Goal: Navigation & Orientation: Find specific page/section

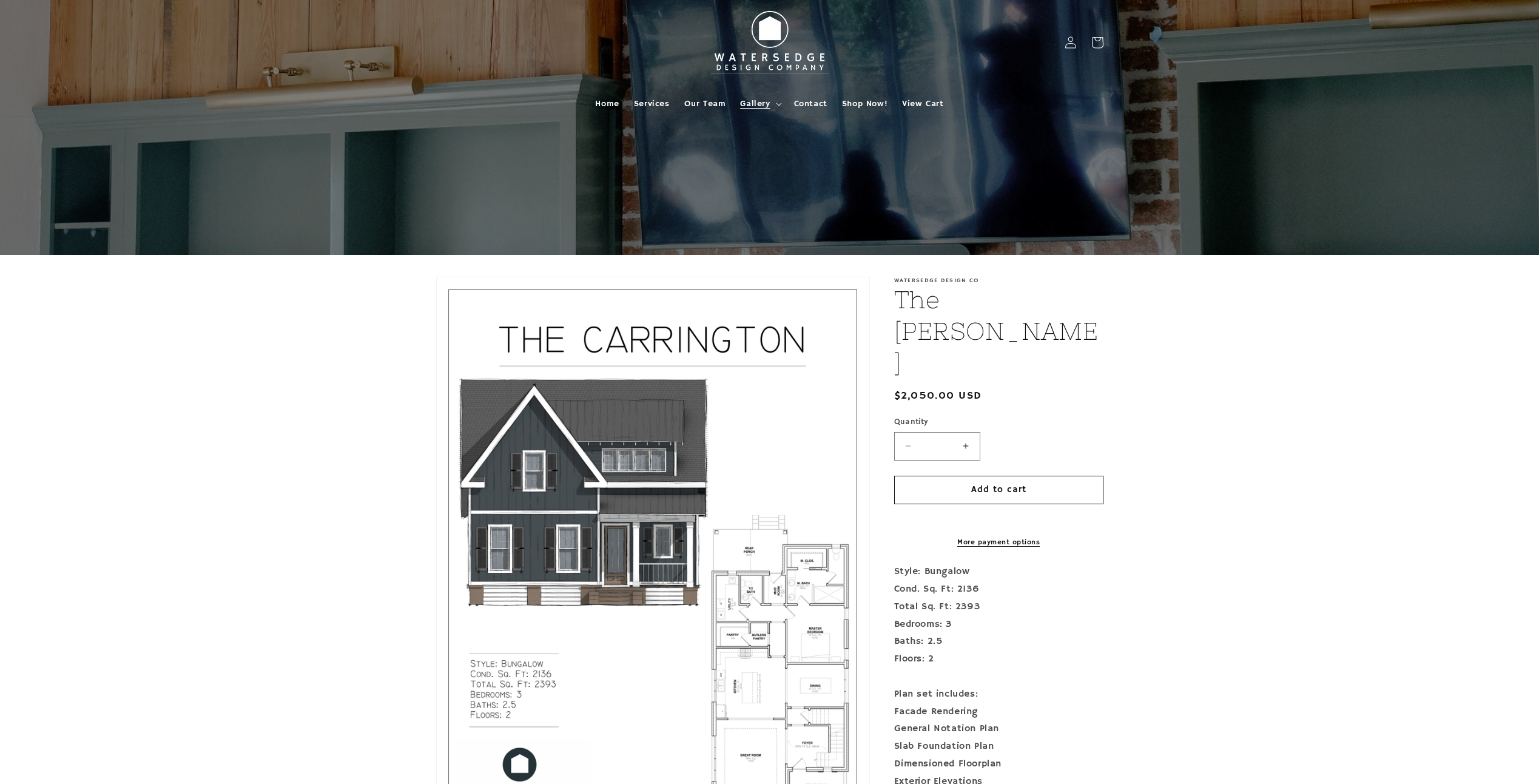
click at [751, 105] on span "Gallery" at bounding box center [755, 103] width 29 height 11
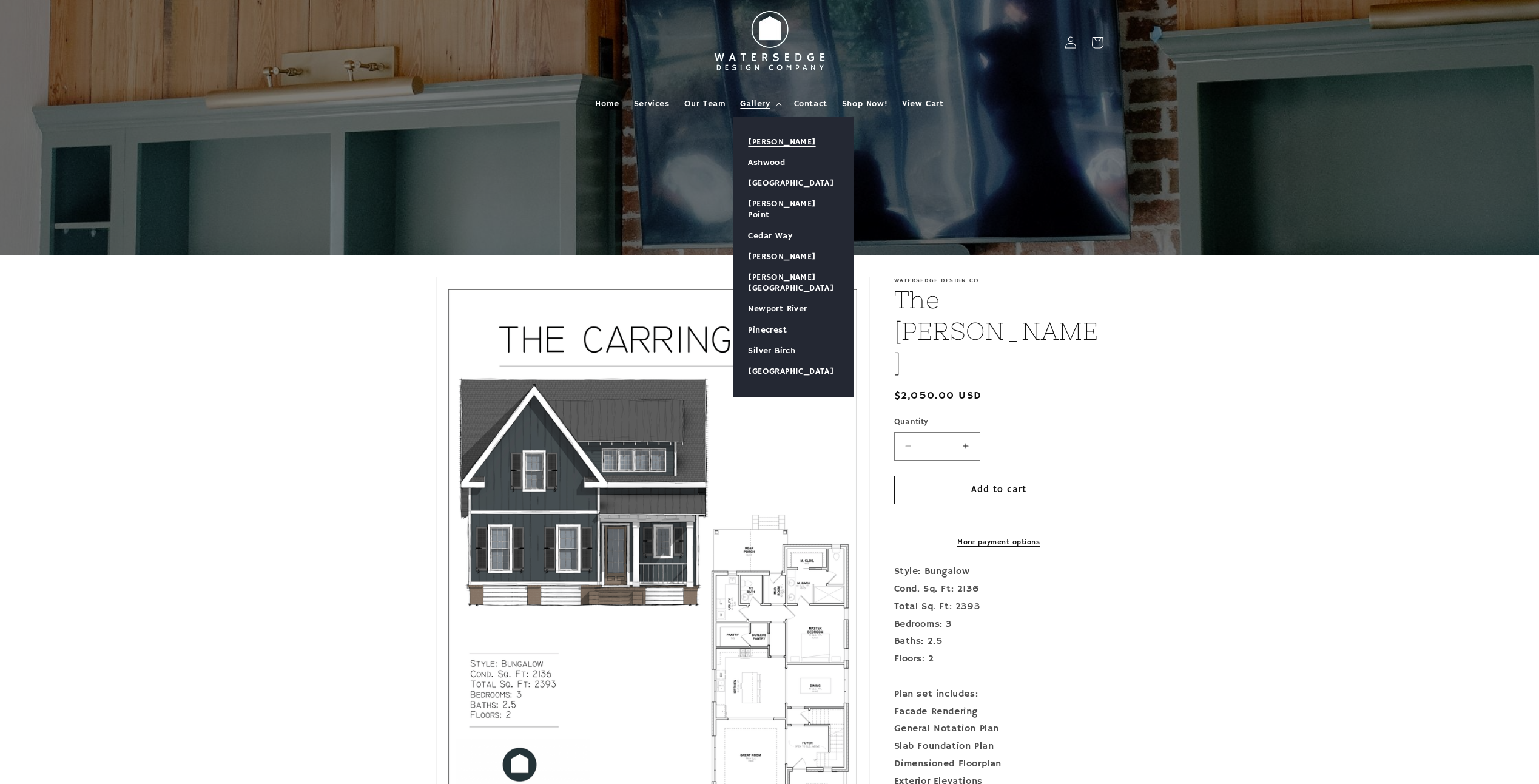
click at [761, 140] on link "[PERSON_NAME]" at bounding box center [793, 142] width 120 height 21
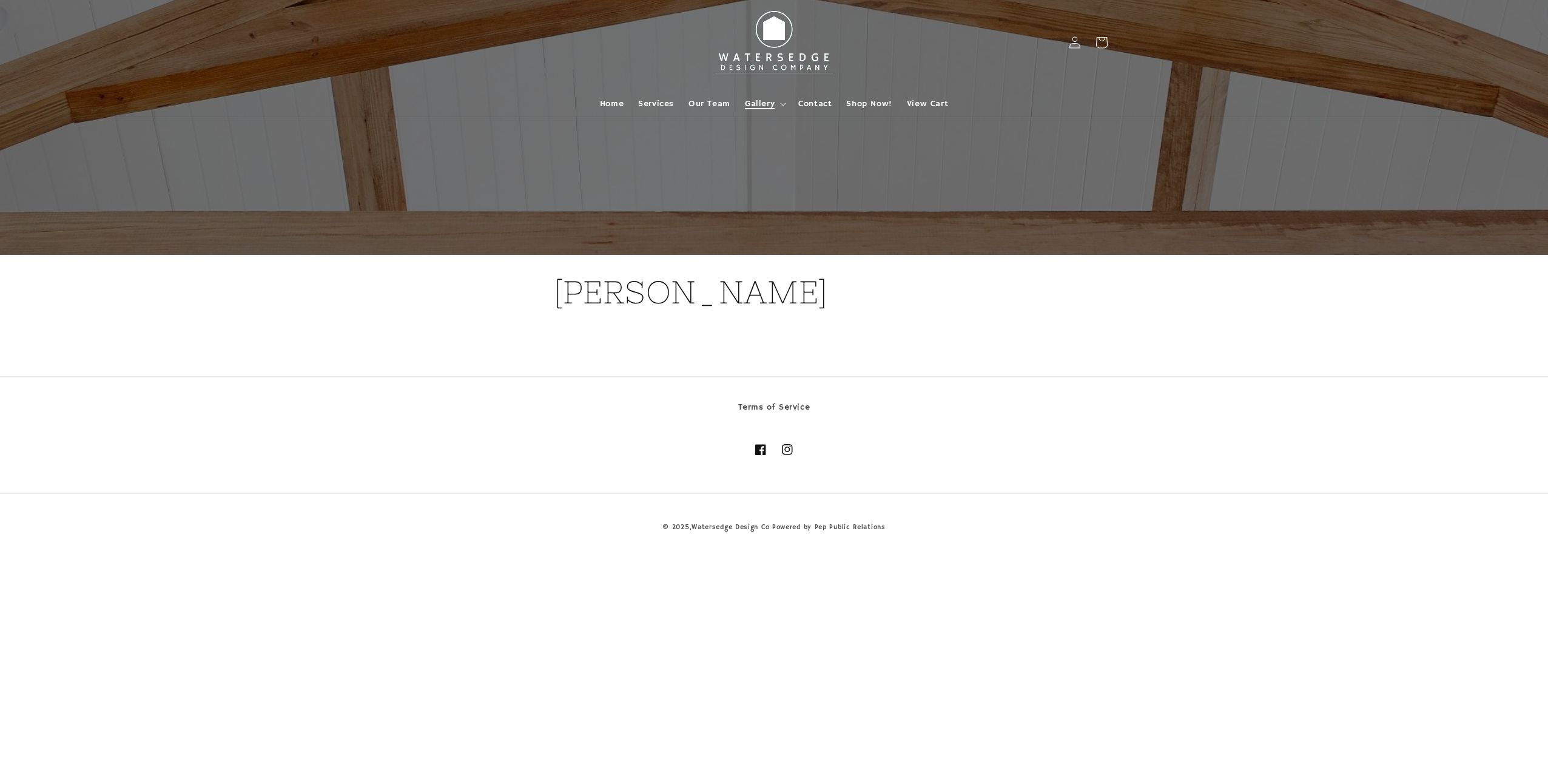
click at [767, 104] on span "Gallery" at bounding box center [759, 103] width 29 height 11
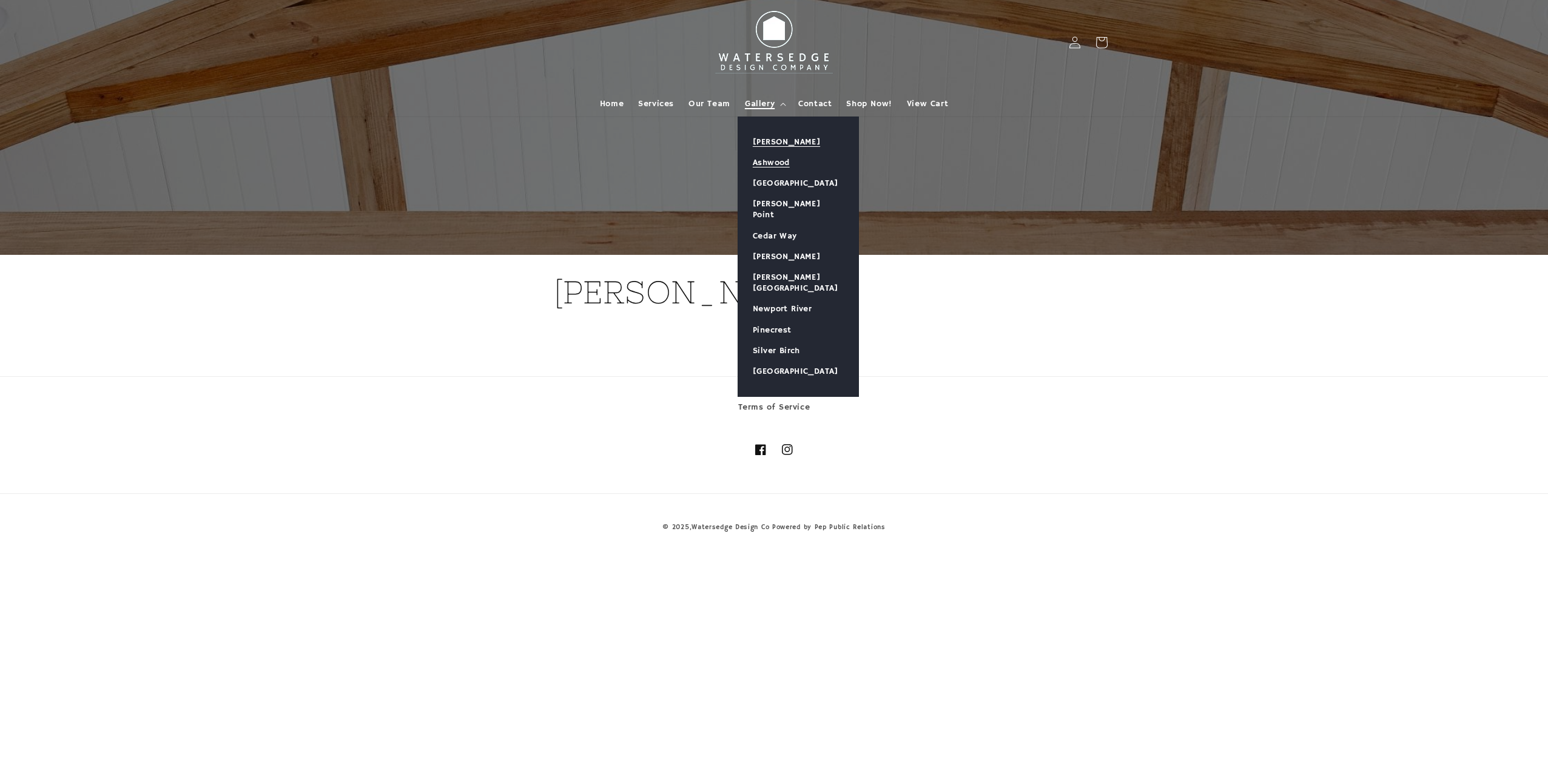
click at [772, 162] on link "Ashwood" at bounding box center [798, 162] width 120 height 21
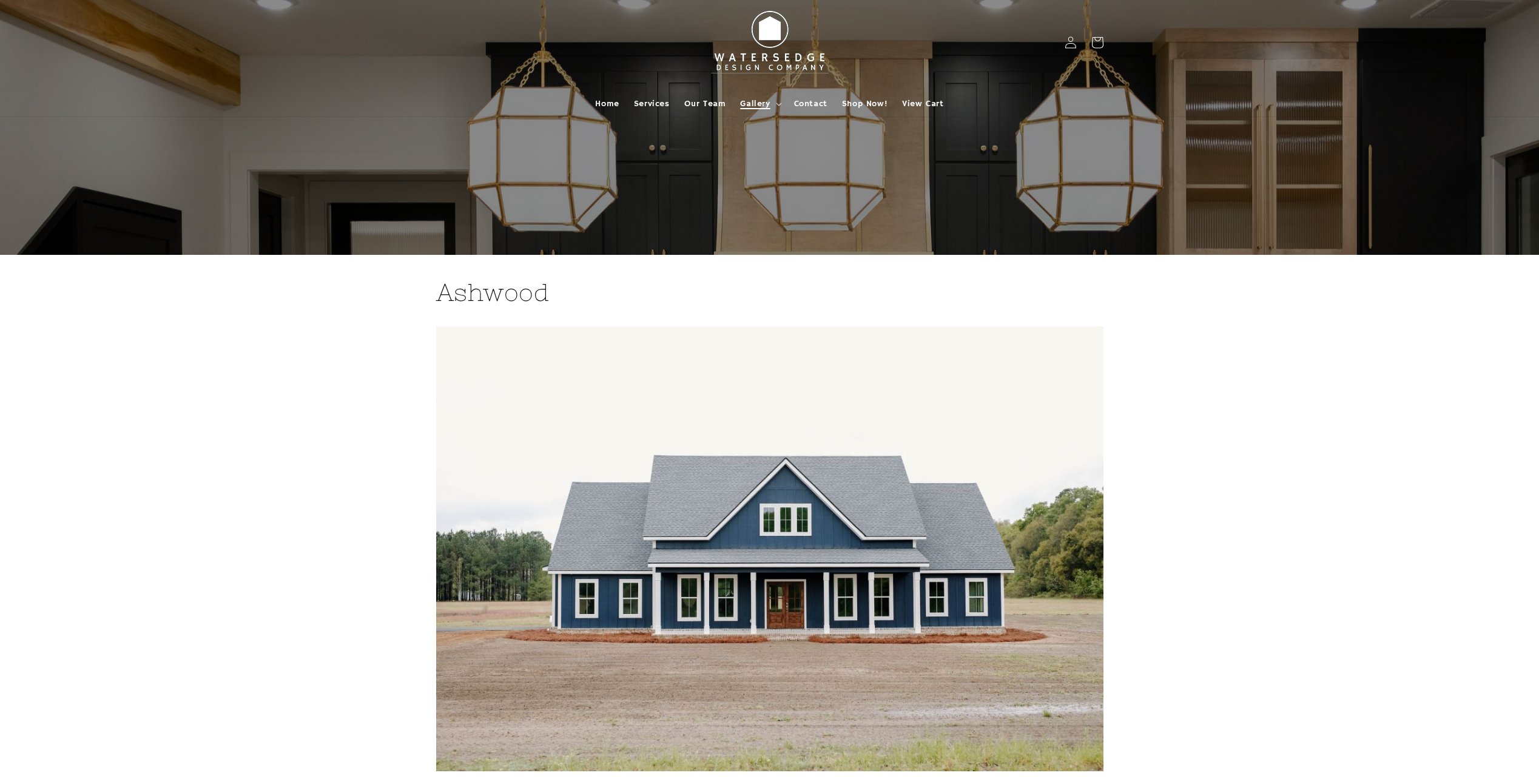
click at [745, 101] on span "Gallery" at bounding box center [755, 103] width 29 height 11
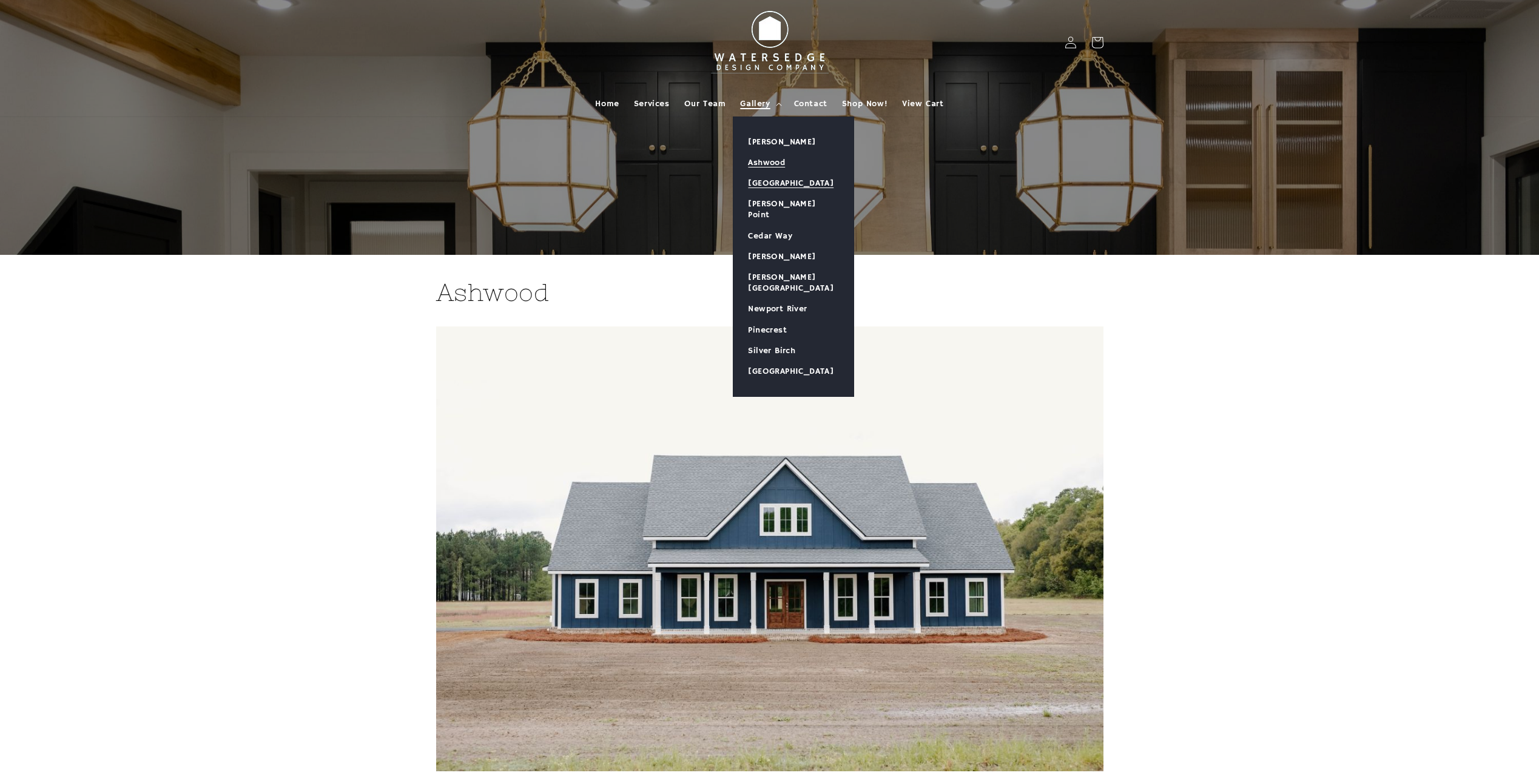
click at [754, 179] on link "[GEOGRAPHIC_DATA]" at bounding box center [793, 183] width 120 height 21
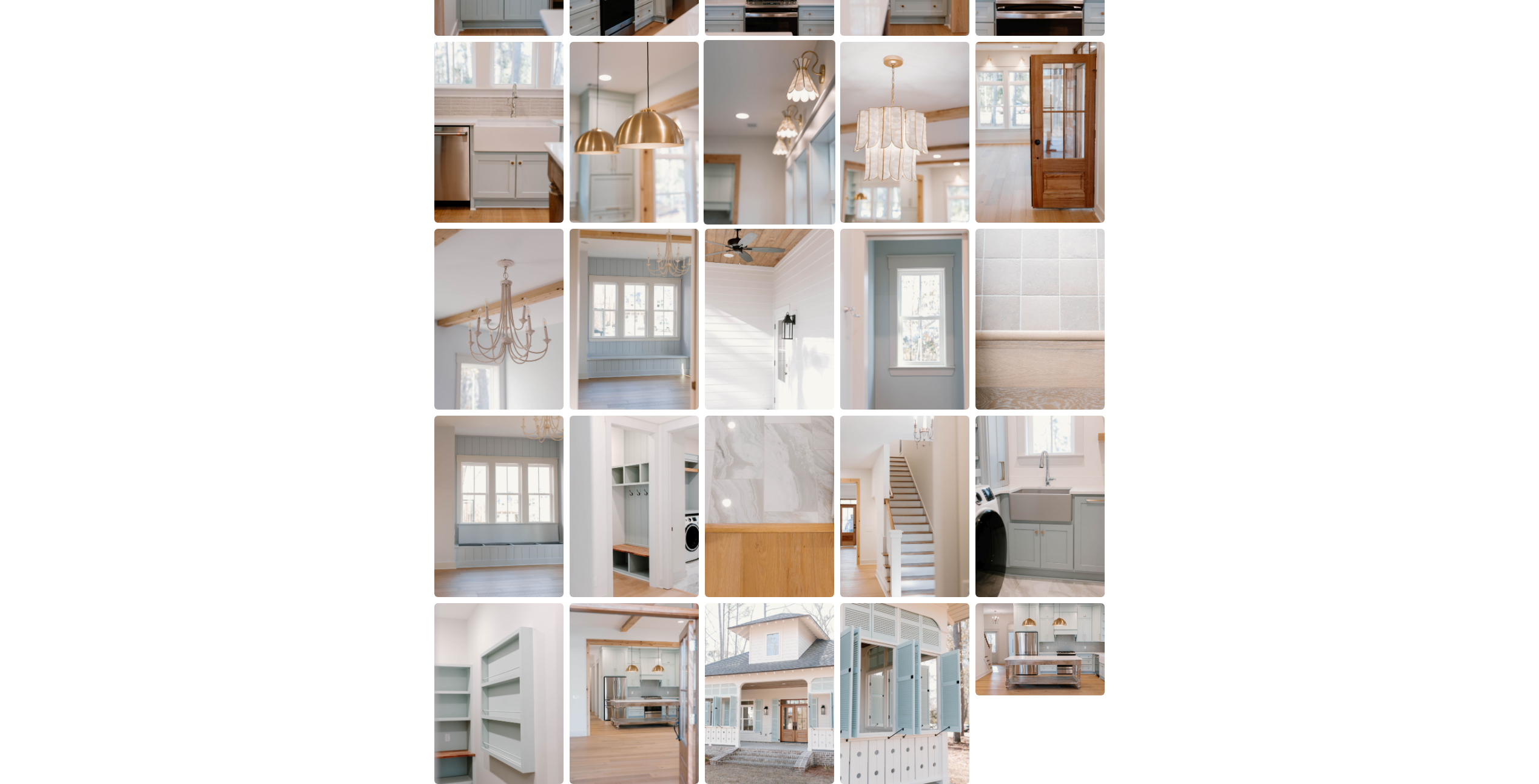
scroll to position [2284, 0]
